Goal: Check status: Check status

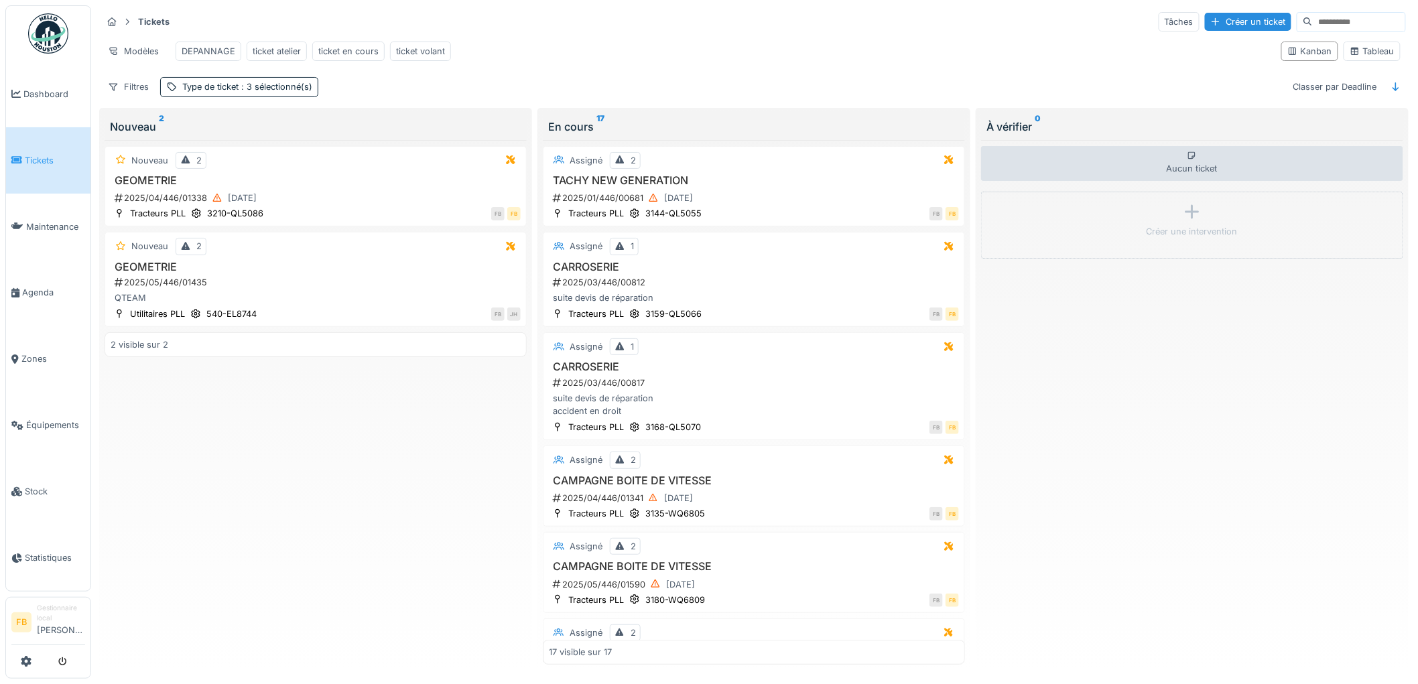
click at [58, 154] on span "Tickets" at bounding box center [55, 160] width 60 height 13
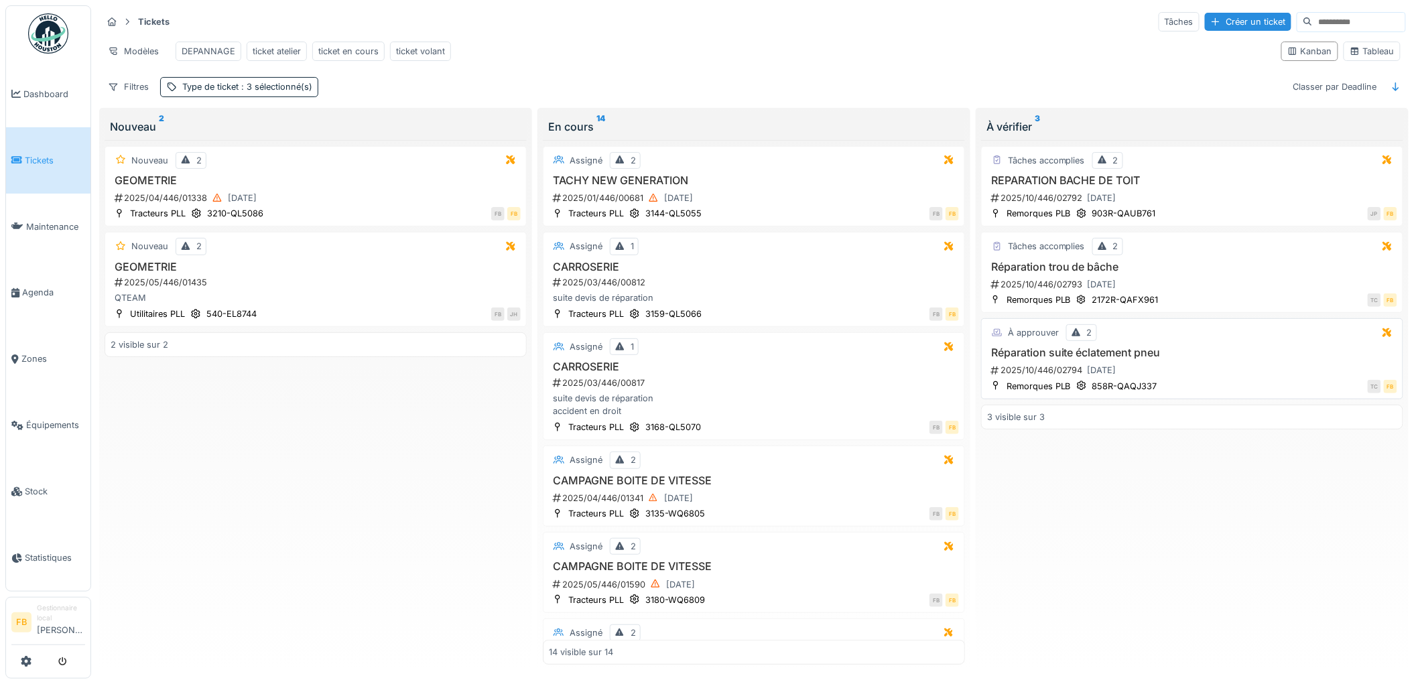
click at [1186, 359] on h3 "Réparation suite éclatement pneu" at bounding box center [1192, 352] width 410 height 13
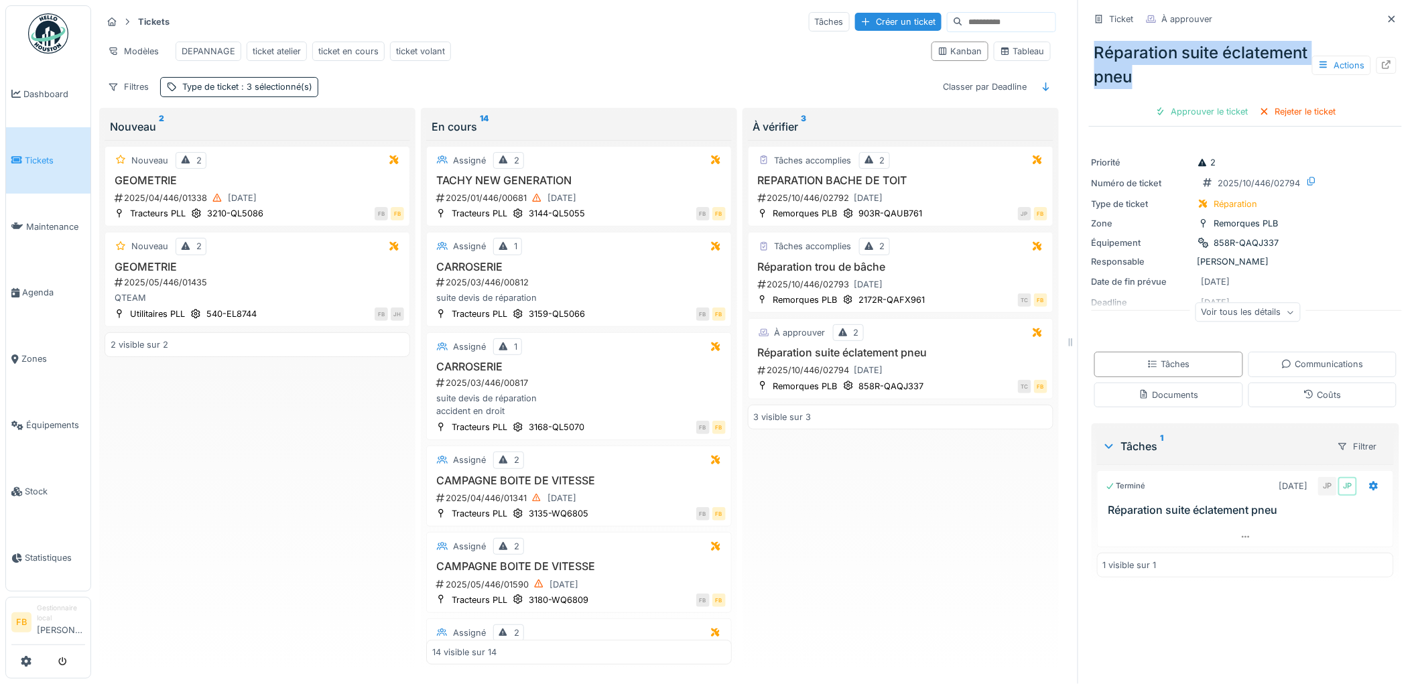
drag, startPoint x: 1218, startPoint y: 82, endPoint x: 1065, endPoint y: 57, distance: 154.7
click at [1065, 57] on div "Tickets Tâches Créer un ticket Modèles DEPANNAGE ticket atelier ticket en cours…" at bounding box center [754, 342] width 1326 height 684
click at [1144, 70] on div "Réparation suite éclatement pneu Actions" at bounding box center [1245, 65] width 313 height 59
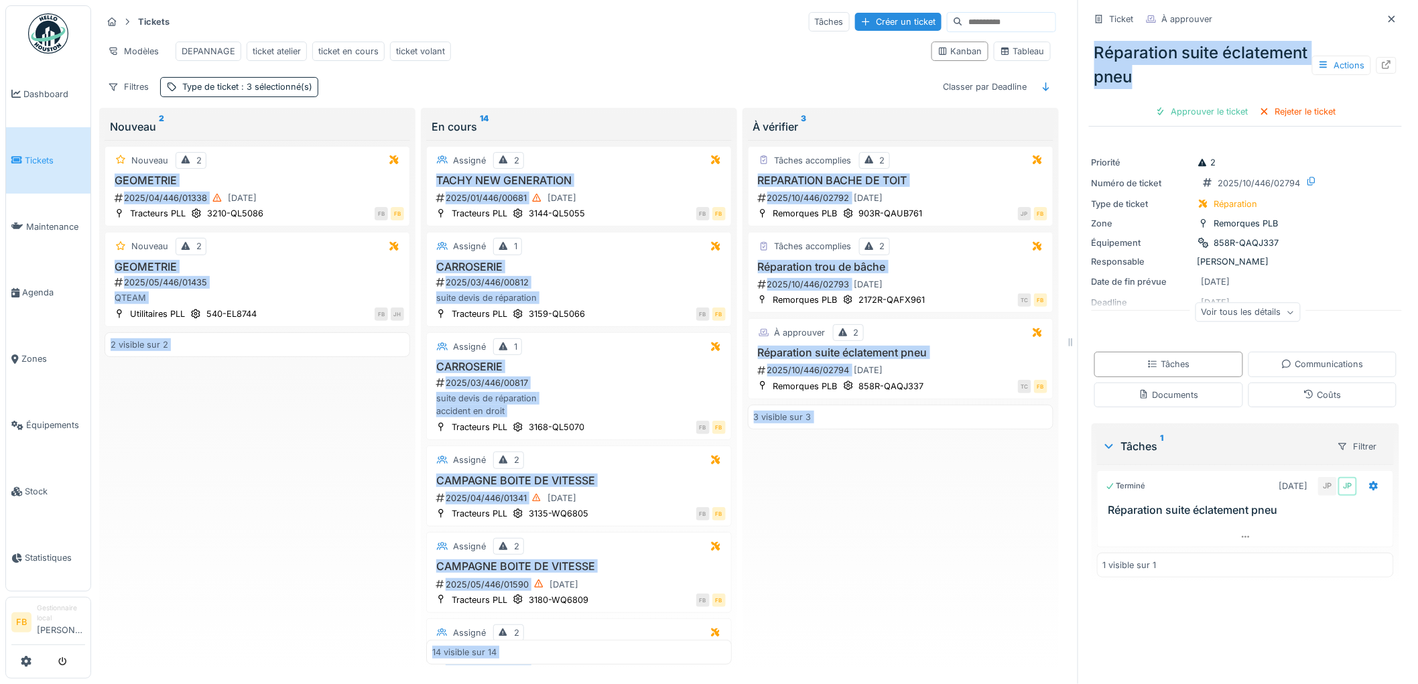
drag, startPoint x: 1211, startPoint y: 79, endPoint x: 1050, endPoint y: 55, distance: 163.2
click at [1050, 55] on div "Tickets Tâches Créer un ticket Modèles DEPANNAGE ticket atelier ticket en cours…" at bounding box center [754, 342] width 1326 height 684
click at [1148, 70] on div "Réparation suite éclatement pneu Actions" at bounding box center [1245, 65] width 313 height 59
click at [908, 482] on div "Tâches accomplies 2 REPARATION BACHE DE TOIT 2025/10/446/02792 01/10/2025 Remor…" at bounding box center [900, 402] width 305 height 525
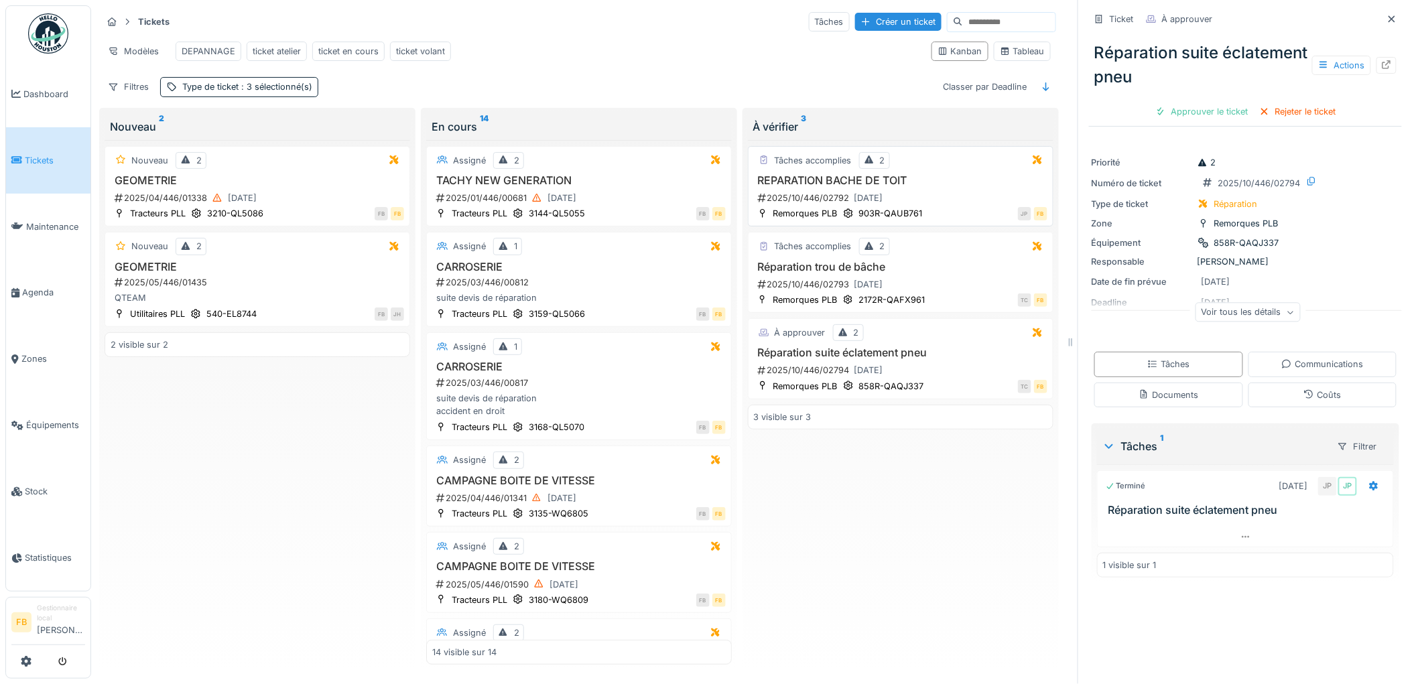
click at [939, 187] on h3 "REPARATION BACHE DE TOIT" at bounding box center [900, 180] width 293 height 13
click at [38, 419] on span "Équipements" at bounding box center [55, 425] width 59 height 13
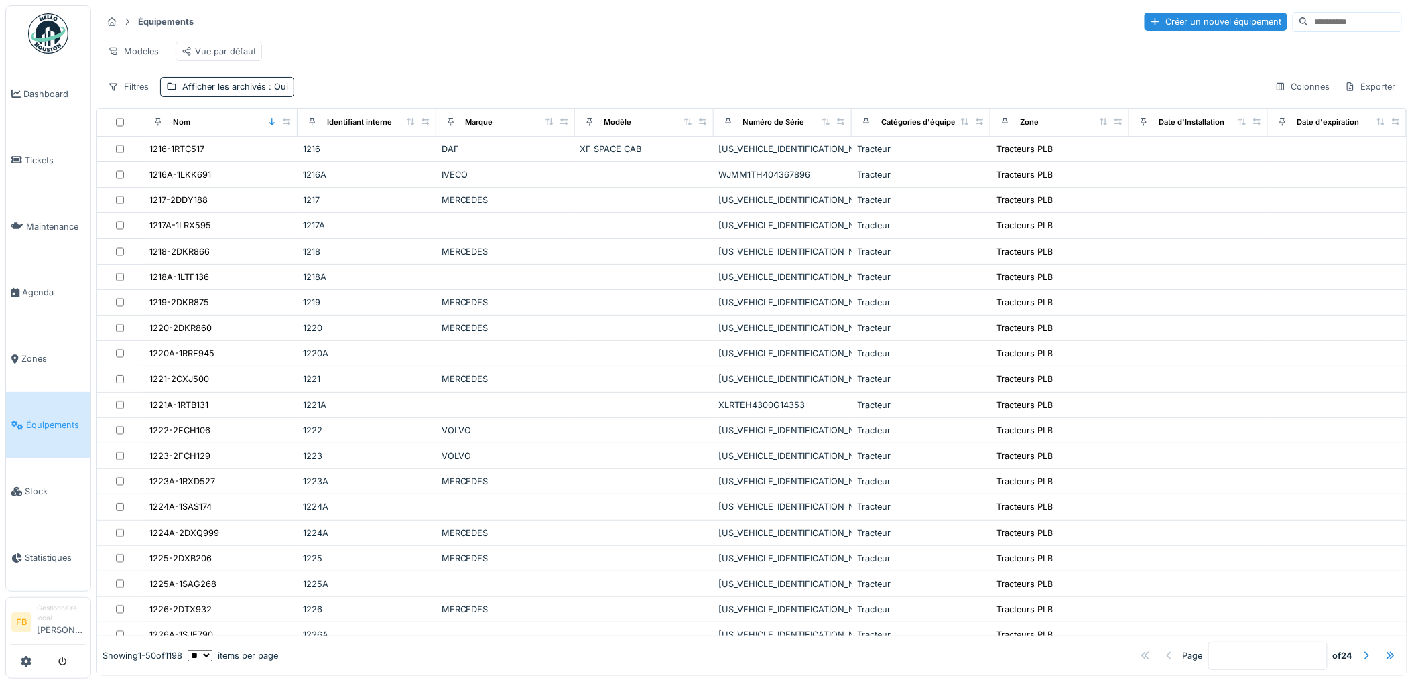
click at [1308, 19] on input at bounding box center [1354, 22] width 92 height 19
click at [1313, 28] on input at bounding box center [1354, 22] width 92 height 19
click at [1308, 17] on input at bounding box center [1354, 22] width 92 height 19
click at [1308, 20] on input at bounding box center [1354, 22] width 92 height 19
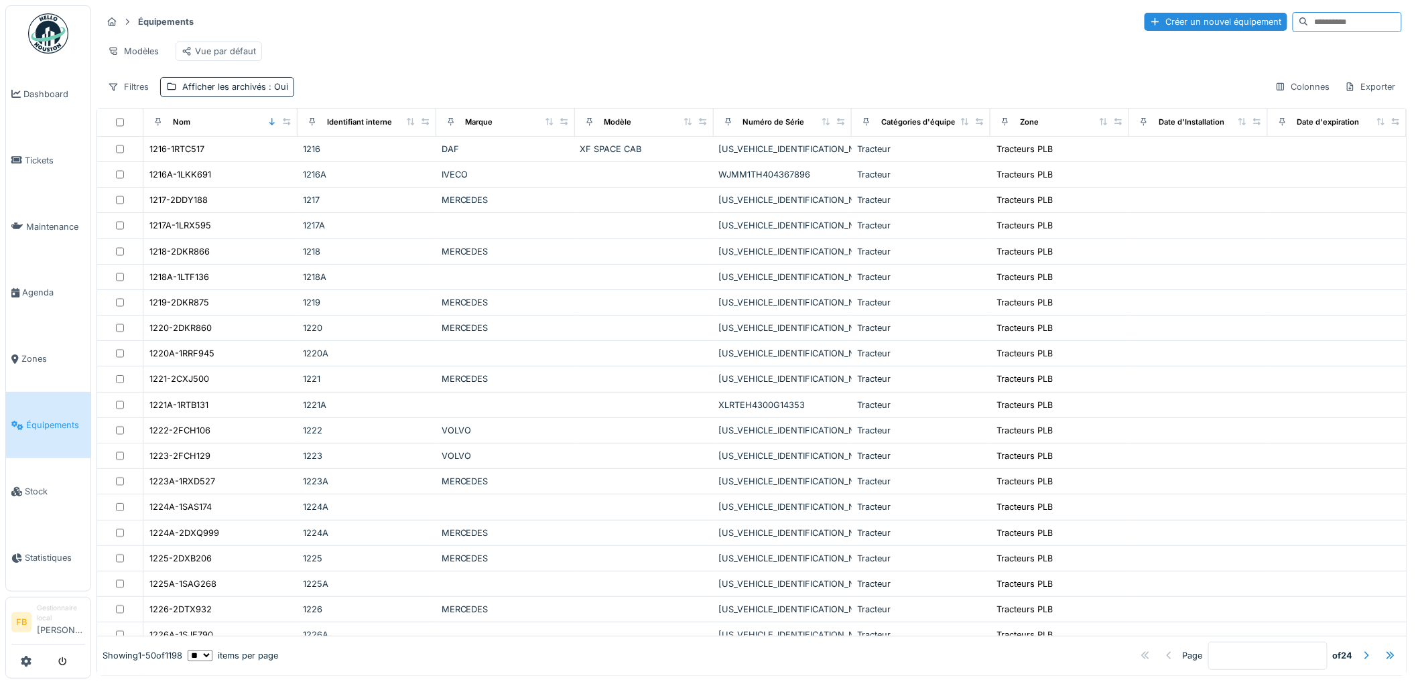
click at [1308, 21] on input at bounding box center [1354, 22] width 92 height 19
click at [1316, 25] on input at bounding box center [1354, 22] width 92 height 19
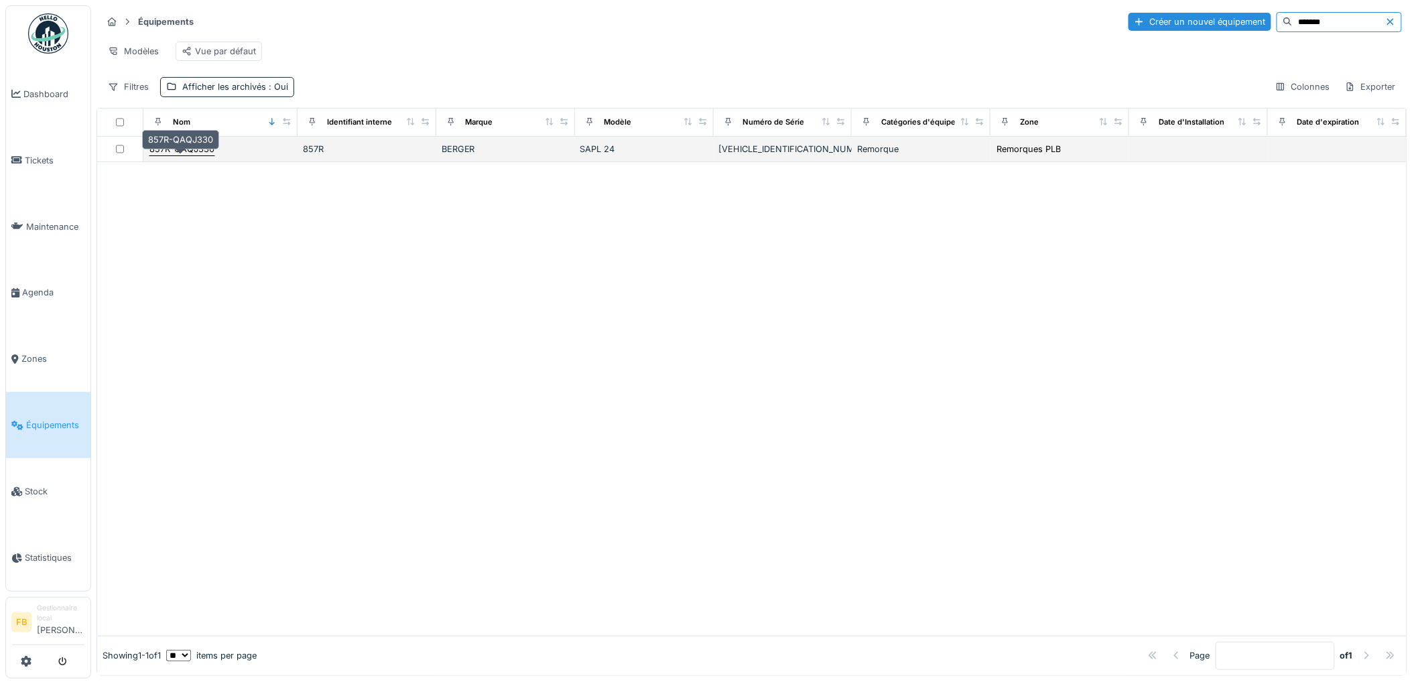
type input "*******"
click at [190, 155] on div "857R-QAQJ330" at bounding box center [181, 149] width 65 height 13
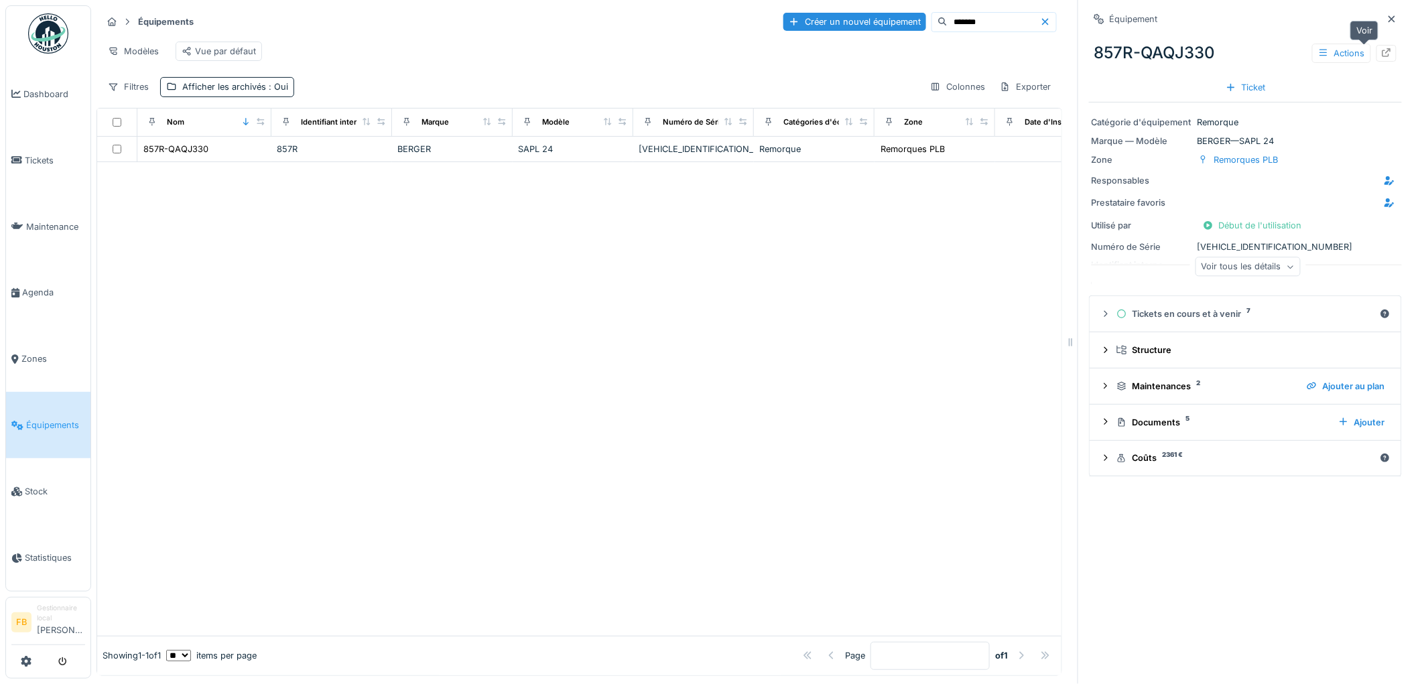
click at [1382, 54] on icon at bounding box center [1386, 52] width 9 height 9
click at [41, 419] on span "Équipements" at bounding box center [55, 425] width 59 height 13
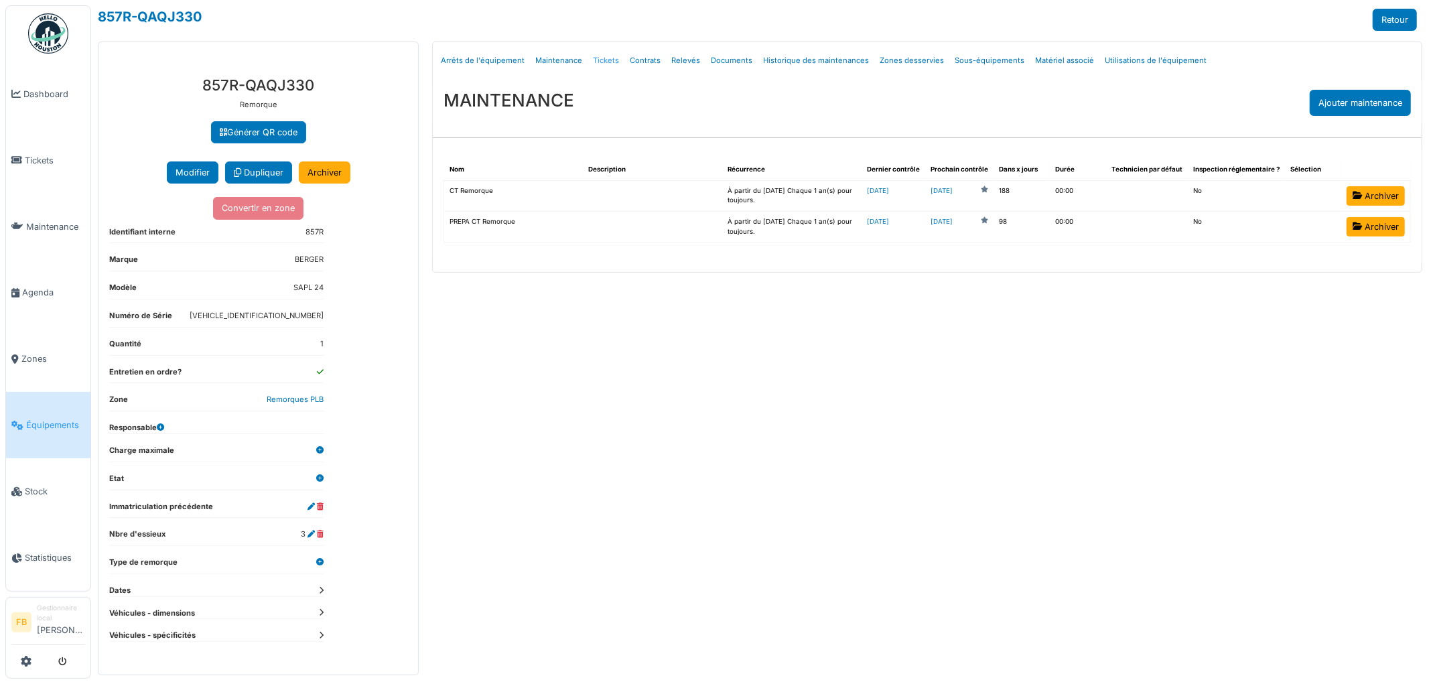
click at [593, 62] on link "Tickets" at bounding box center [606, 60] width 37 height 31
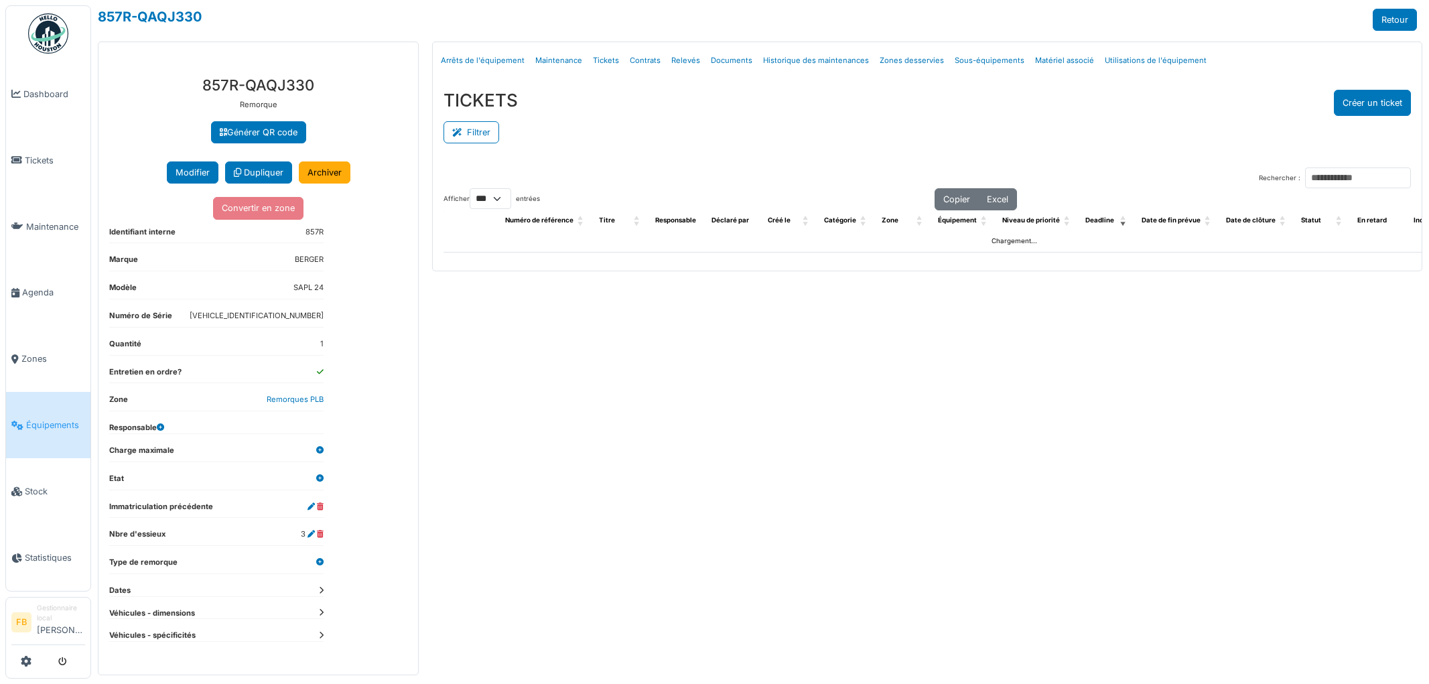
select select "***"
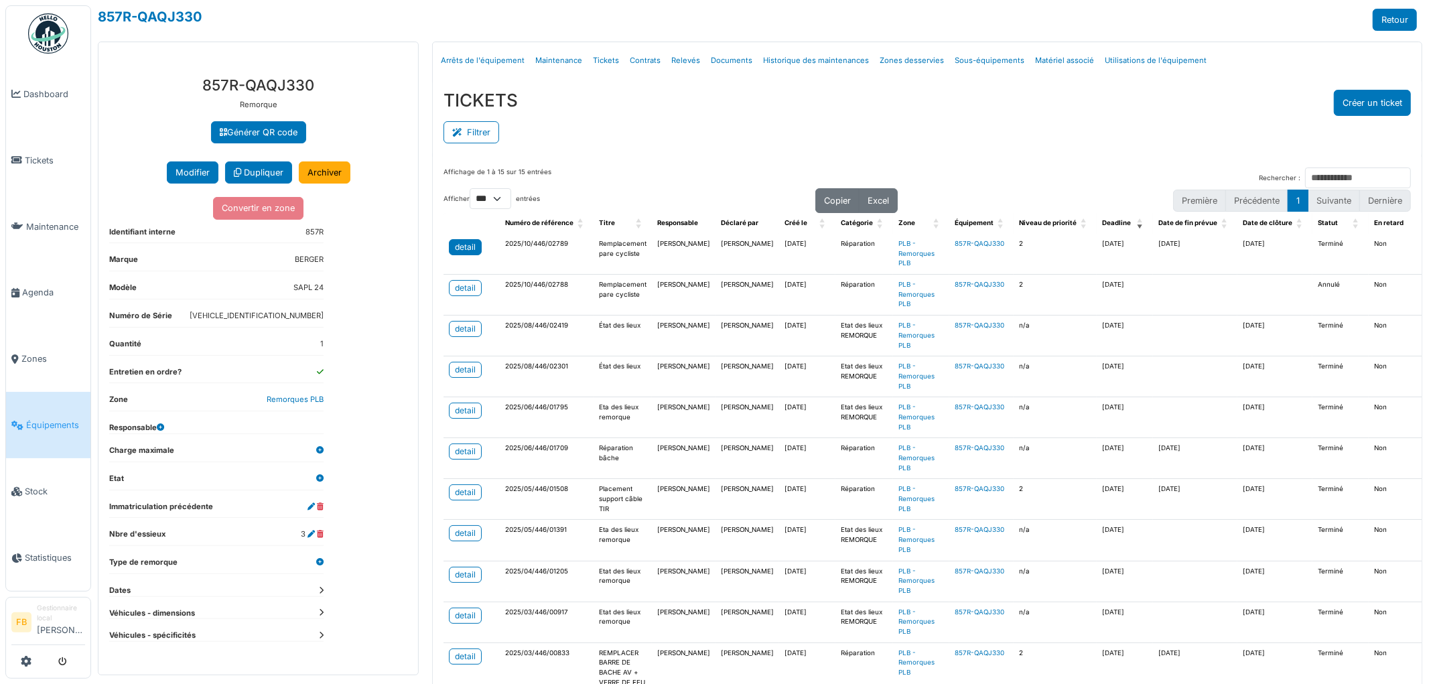
click at [464, 248] on div "detail" at bounding box center [465, 247] width 21 height 12
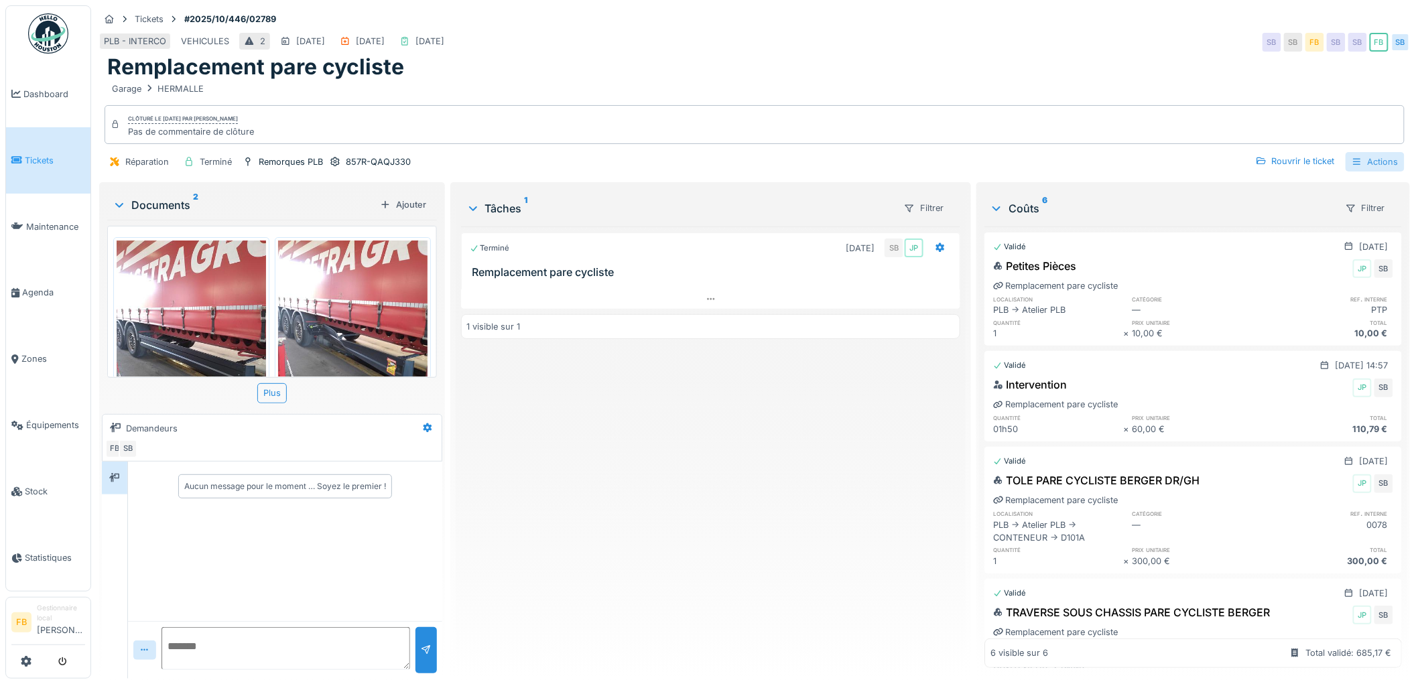
click at [1371, 152] on div "Actions" at bounding box center [1374, 161] width 59 height 19
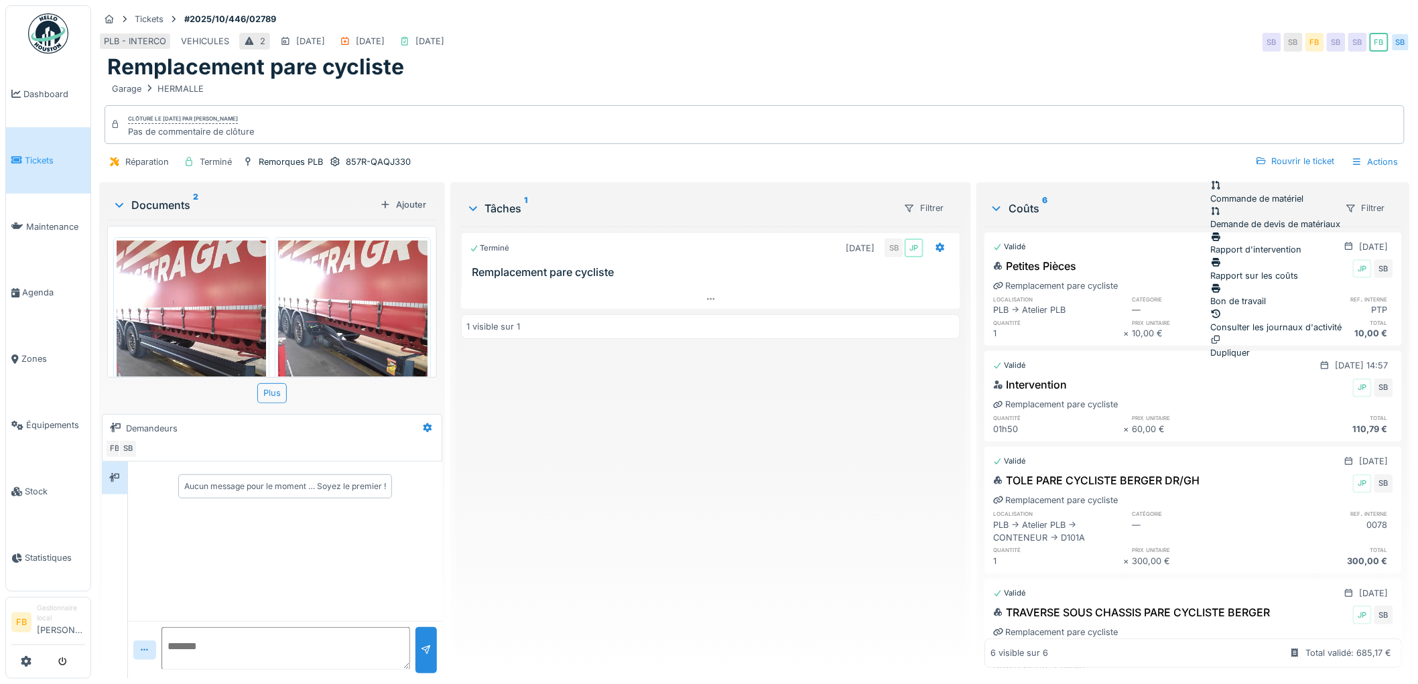
click at [819, 153] on div "Réparation Terminé Remorques PLB 857R-QAQJ330 Rouvrir le ticket Actions" at bounding box center [754, 162] width 1310 height 30
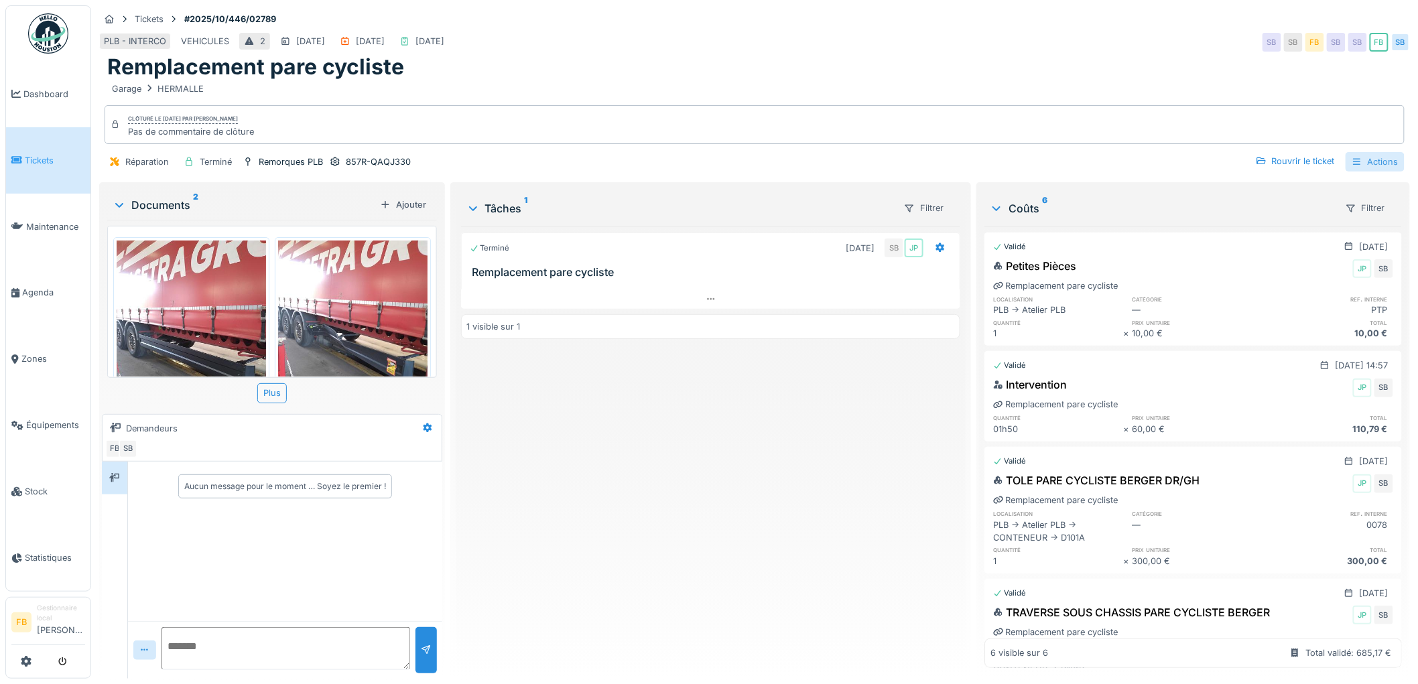
click at [1364, 152] on div "Actions" at bounding box center [1374, 161] width 59 height 19
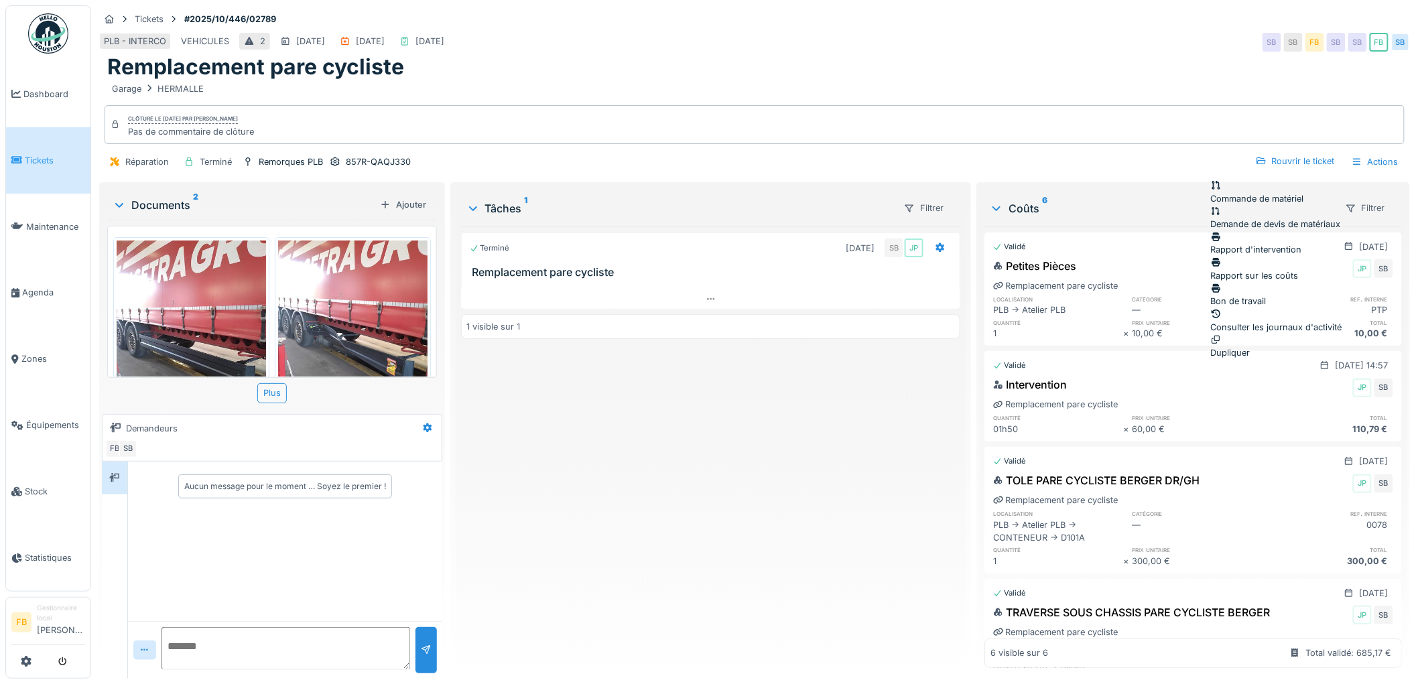
click at [1277, 230] on div "Rapport d'intervention" at bounding box center [1276, 242] width 131 height 25
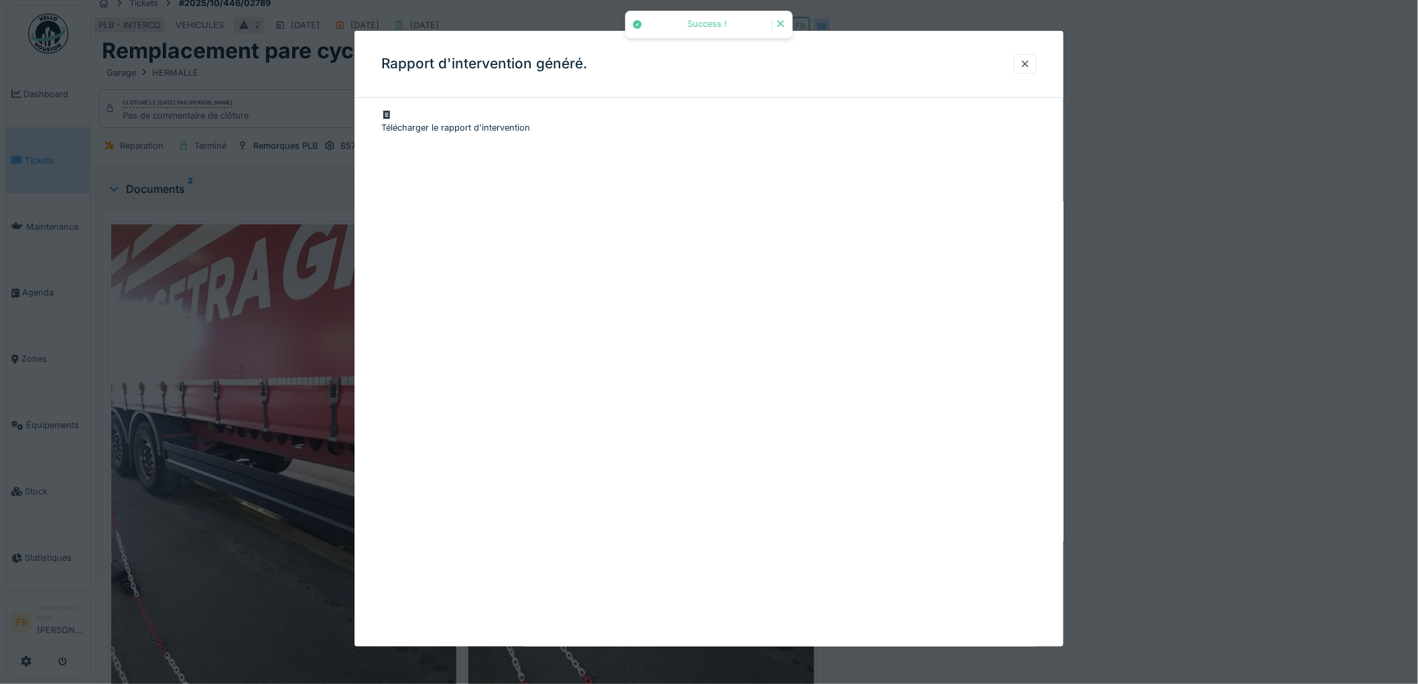
click at [507, 121] on div "Télécharger le rapport d'intervention" at bounding box center [708, 121] width 655 height 25
drag, startPoint x: 1033, startPoint y: 61, endPoint x: 1025, endPoint y: 74, distance: 15.6
click at [1030, 61] on div at bounding box center [1025, 64] width 11 height 13
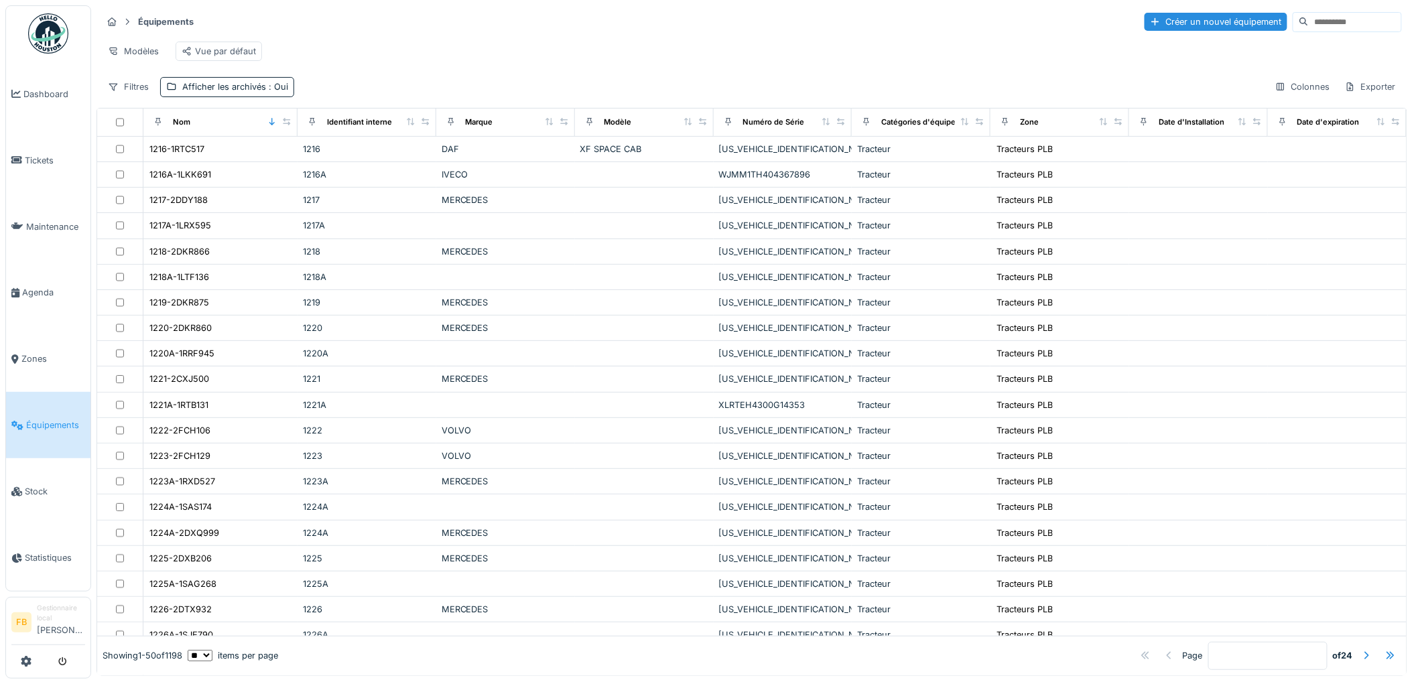
click at [1308, 25] on input at bounding box center [1354, 22] width 92 height 19
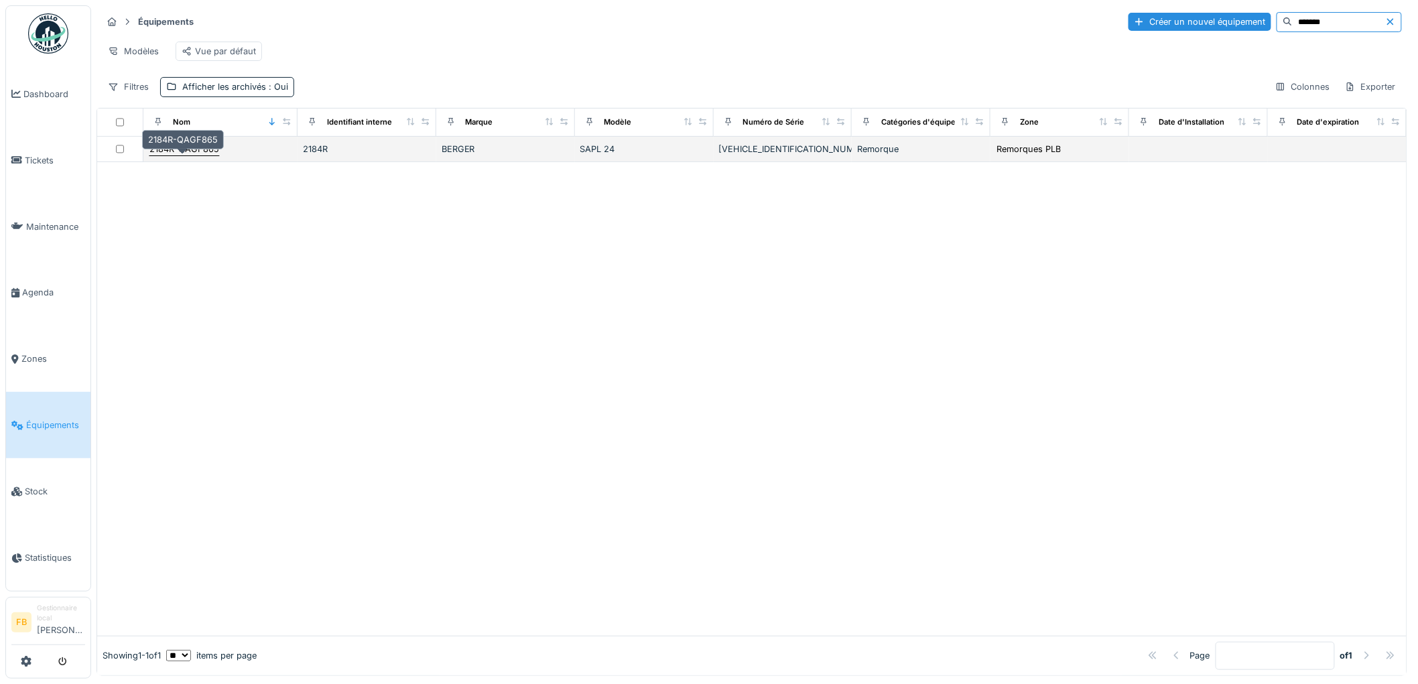
type input "*******"
click at [186, 155] on div "2184R-QAGF865" at bounding box center [184, 149] width 70 height 13
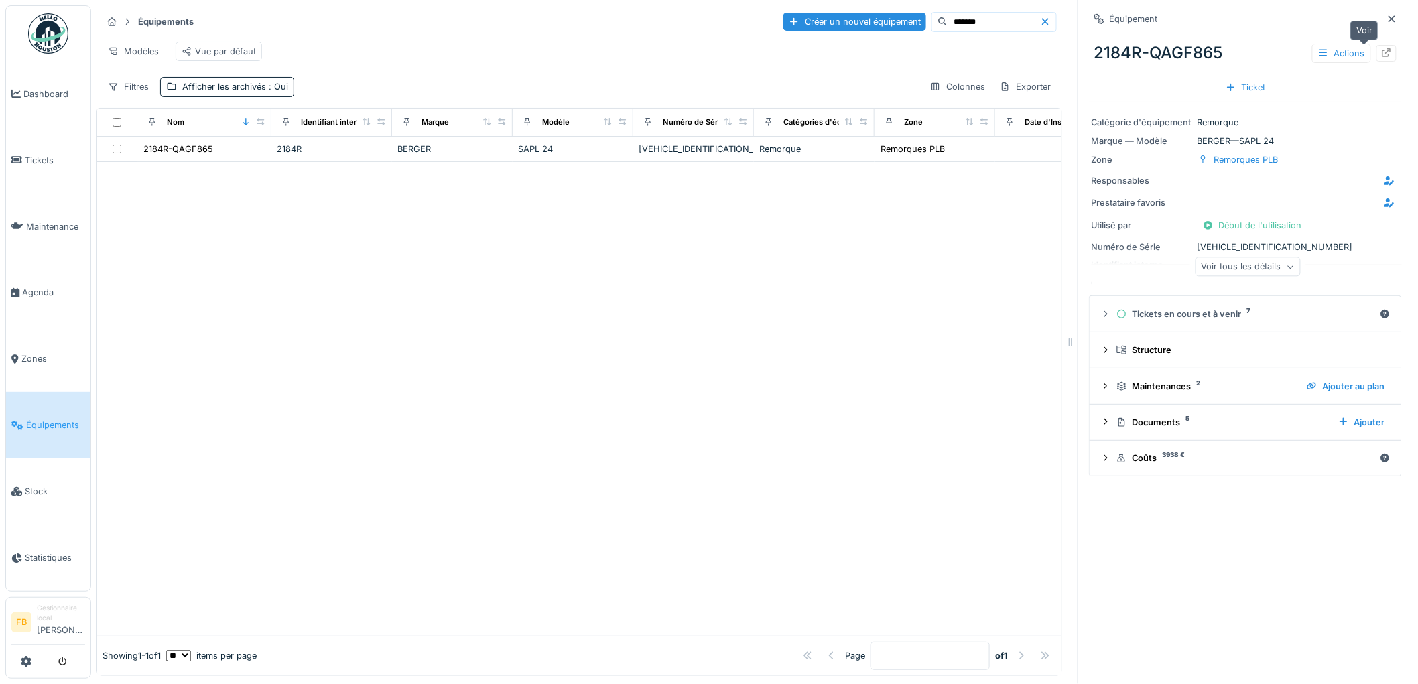
click at [1381, 56] on icon at bounding box center [1386, 52] width 11 height 9
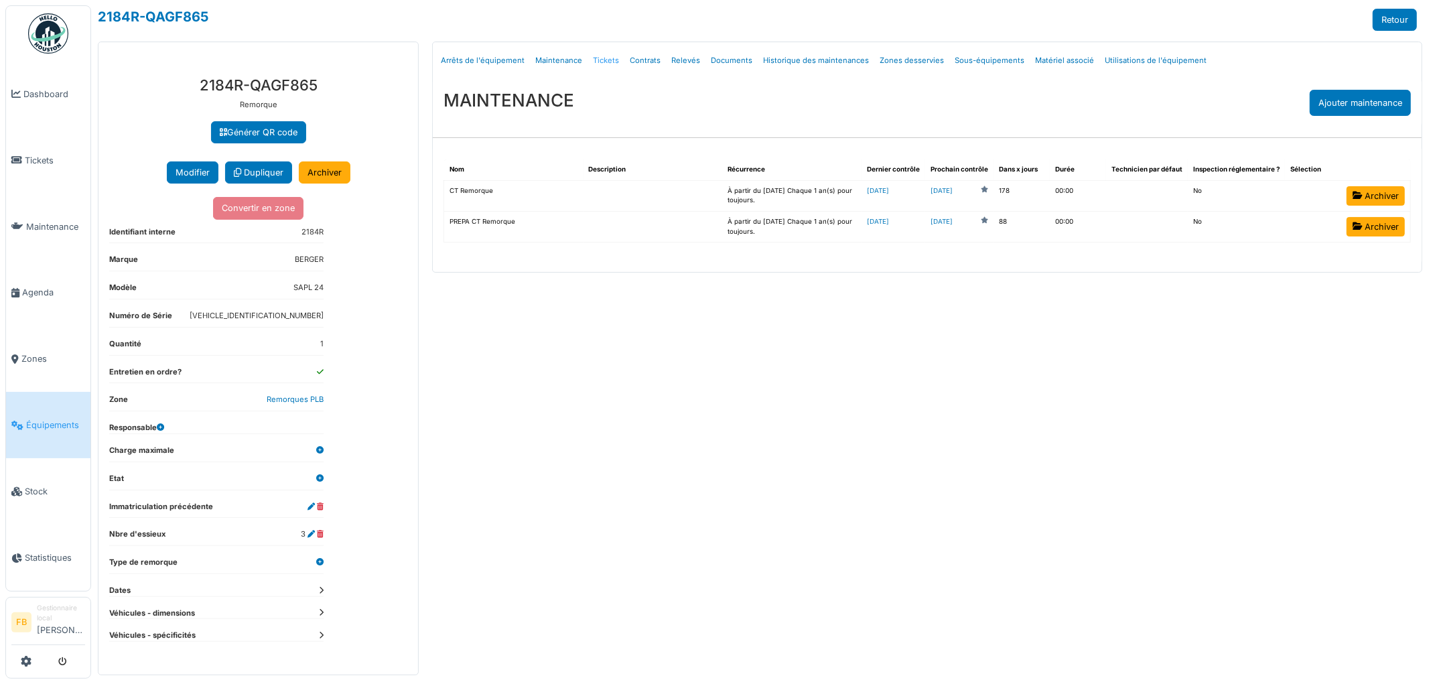
click at [597, 58] on link "Tickets" at bounding box center [606, 60] width 37 height 31
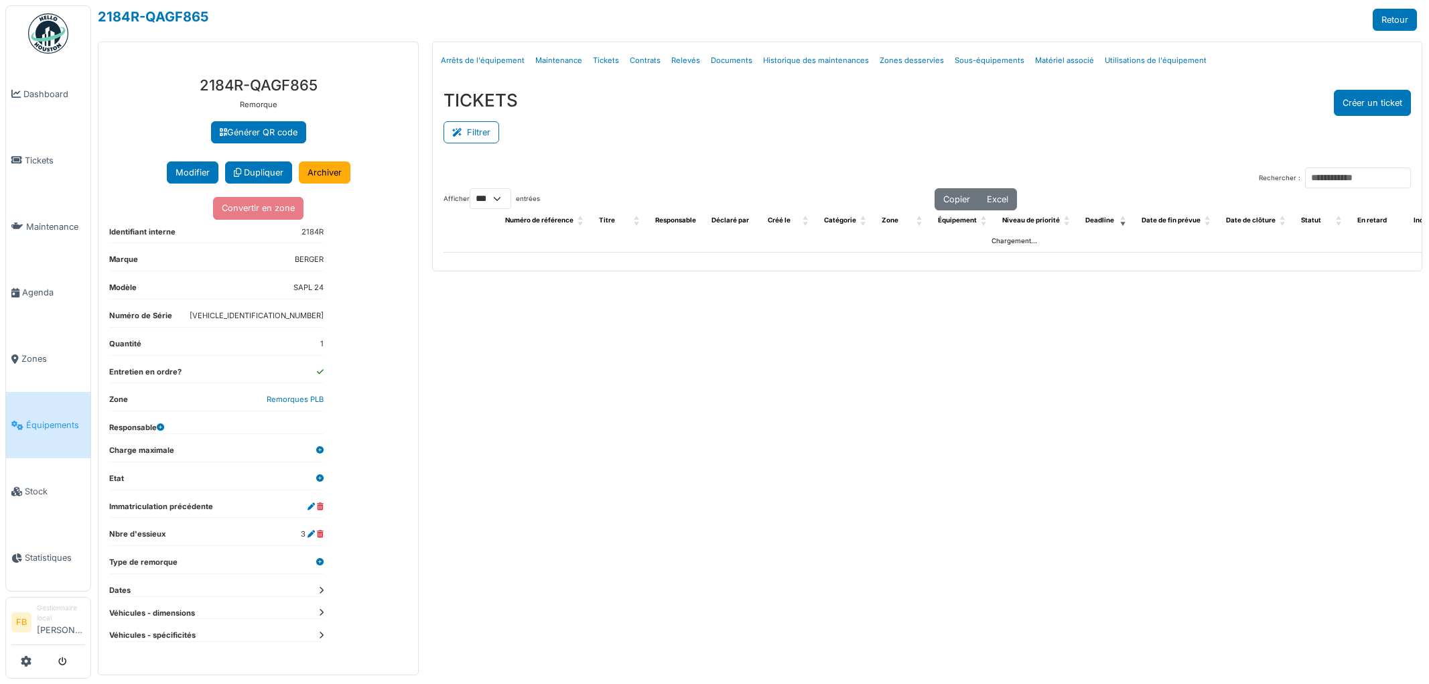
select select "***"
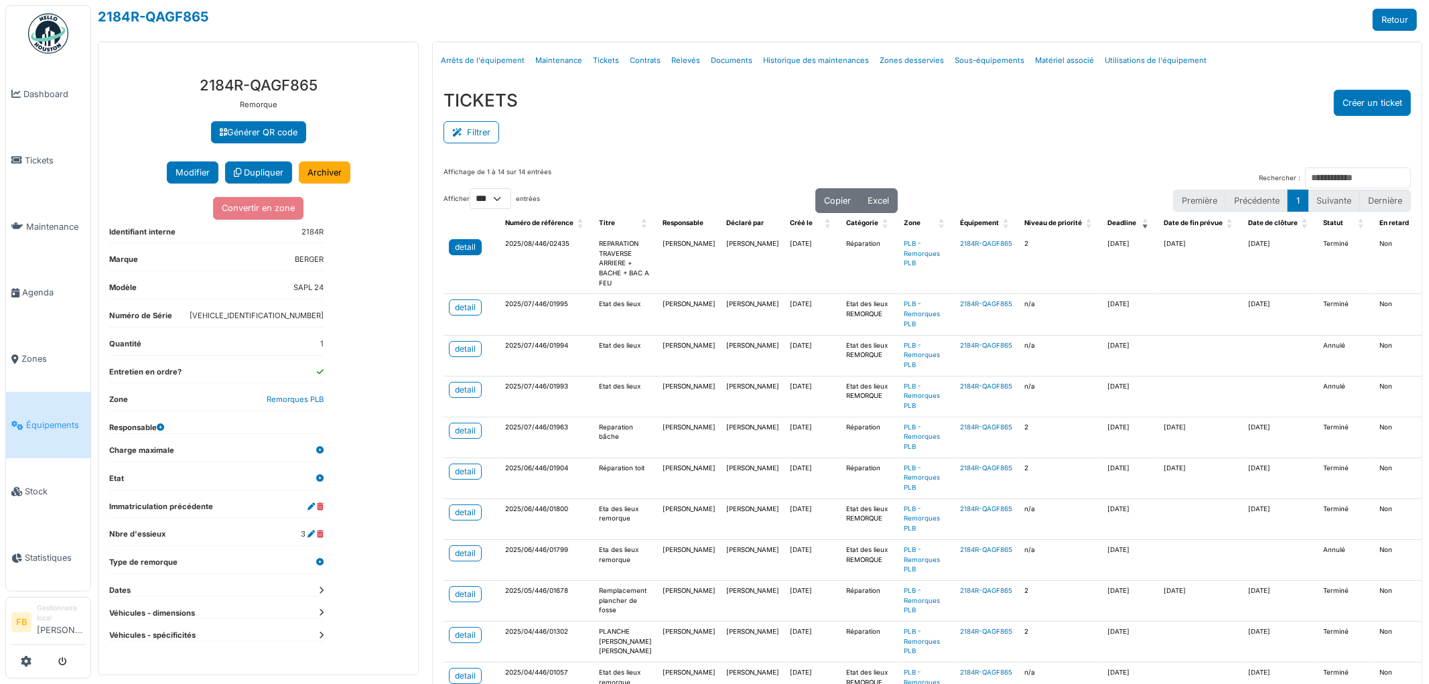
click at [462, 249] on div "detail" at bounding box center [465, 247] width 21 height 12
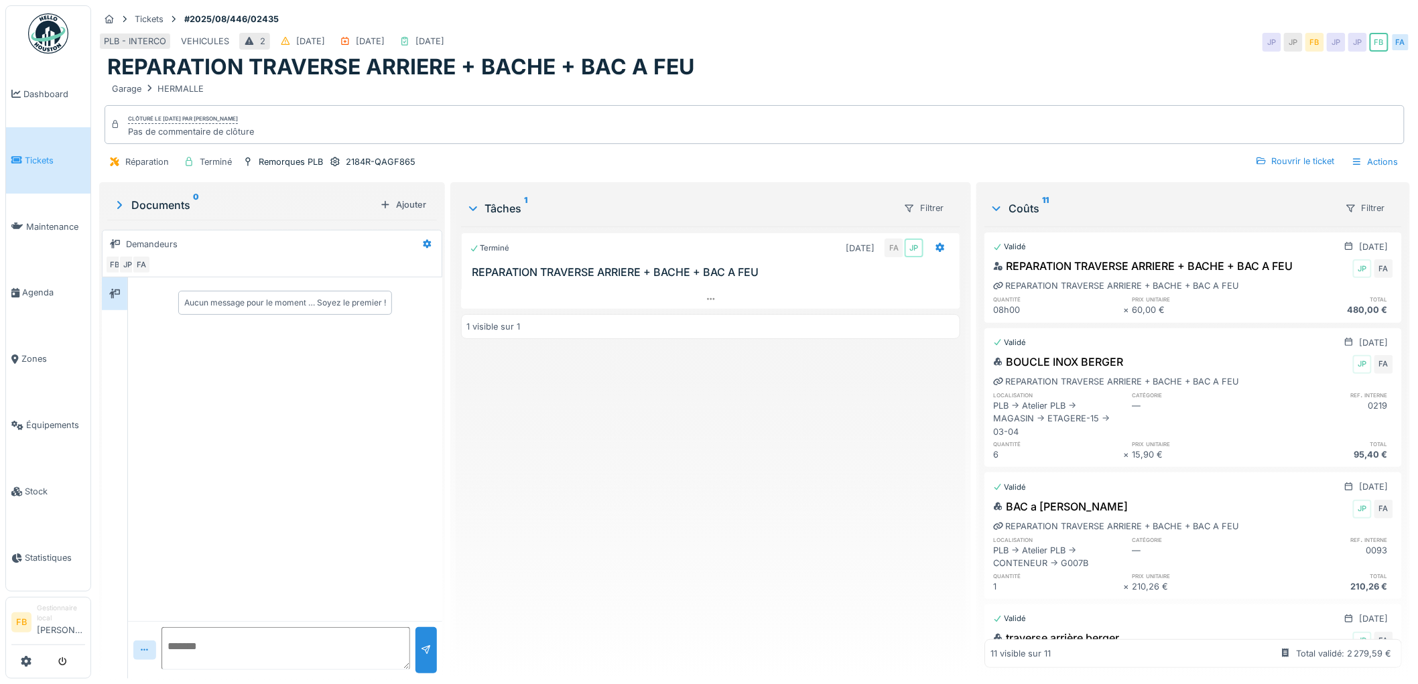
click at [44, 158] on span "Tickets" at bounding box center [55, 160] width 60 height 13
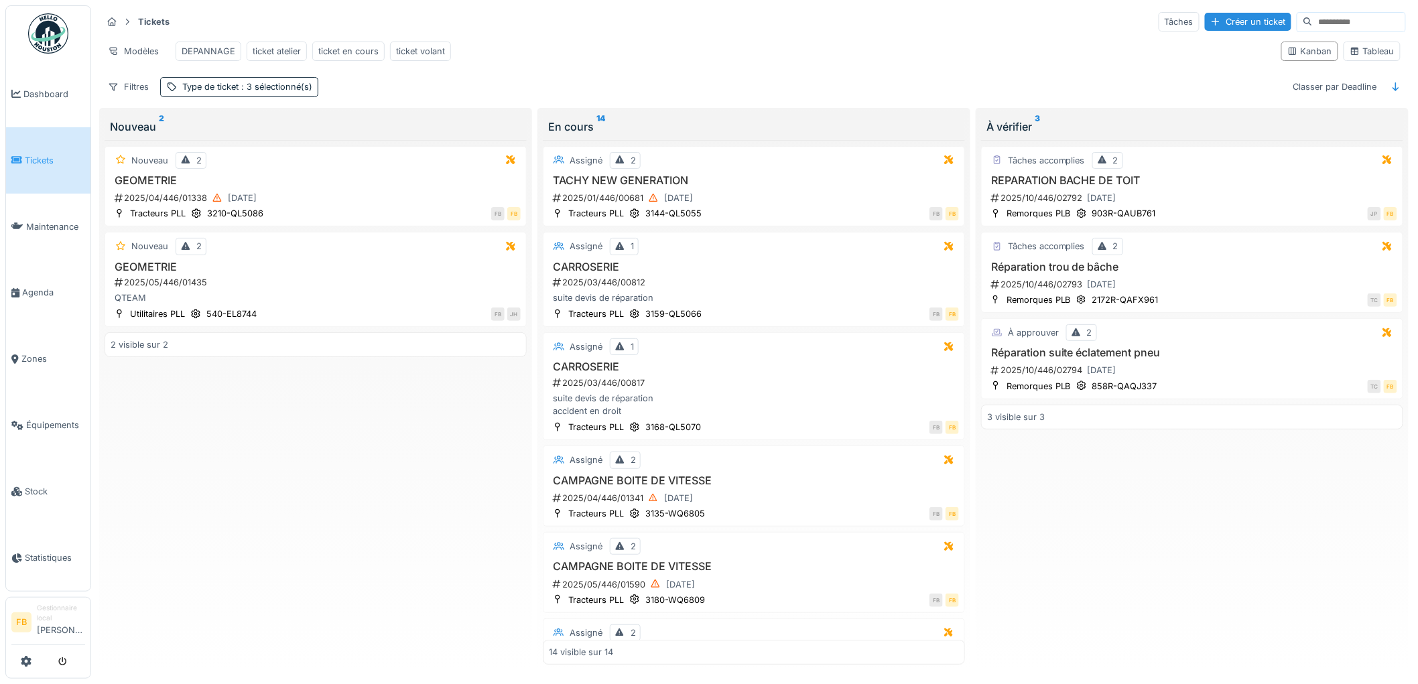
click at [32, 157] on span "Tickets" at bounding box center [55, 160] width 60 height 13
